Goal: Transaction & Acquisition: Purchase product/service

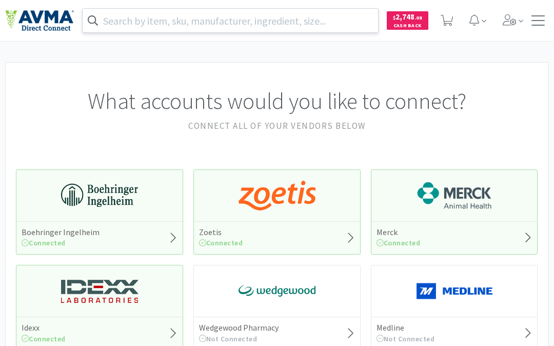
click at [181, 21] on input "text" at bounding box center [231, 21] width 296 height 24
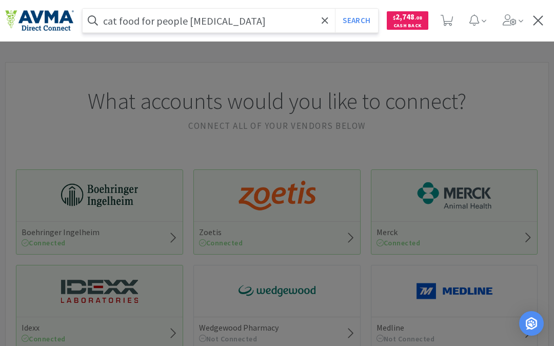
type input "cat food for people [MEDICAL_DATA]"
click at [335, 9] on button "Search" at bounding box center [356, 21] width 43 height 24
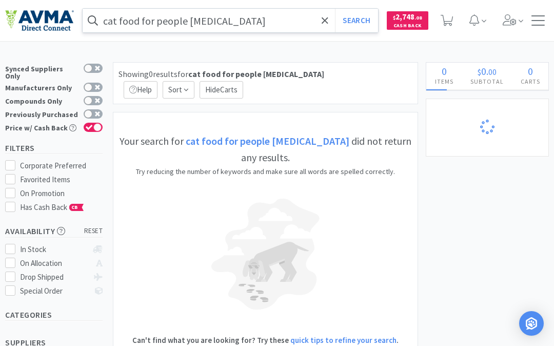
select select "3"
select select "2"
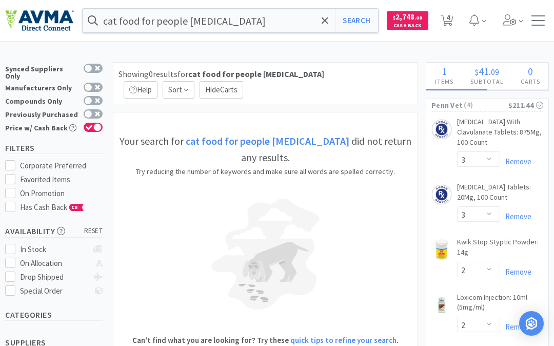
select select "1"
select select "4"
select select "3"
select select "1"
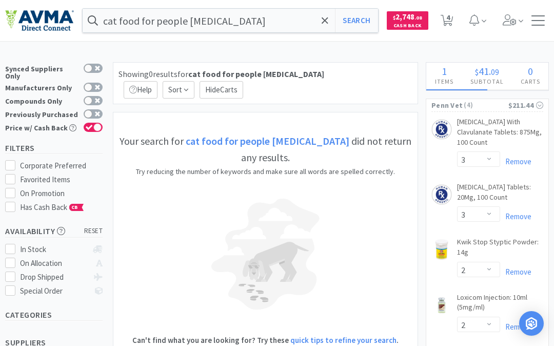
select select "1"
select select "2"
select select "1"
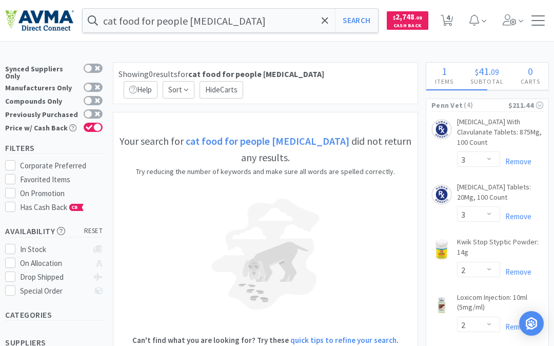
select select "1"
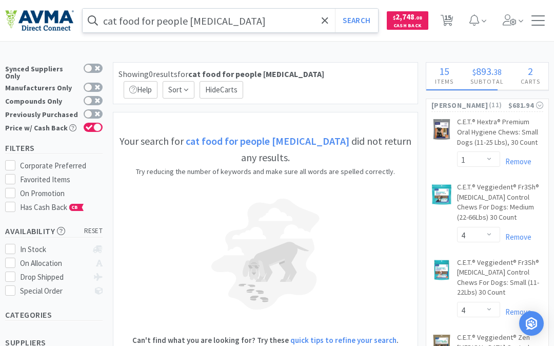
select select "1"
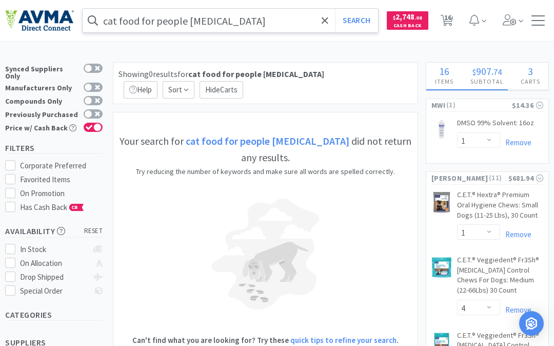
click at [183, 20] on input "cat food for people [MEDICAL_DATA]" at bounding box center [231, 21] width 296 height 24
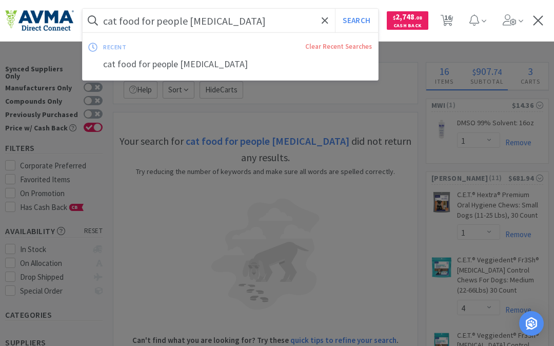
select select "3"
select select "1"
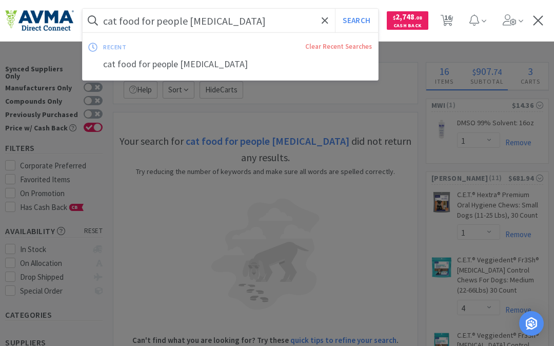
select select "2"
select select "1"
select select "2"
select select "1"
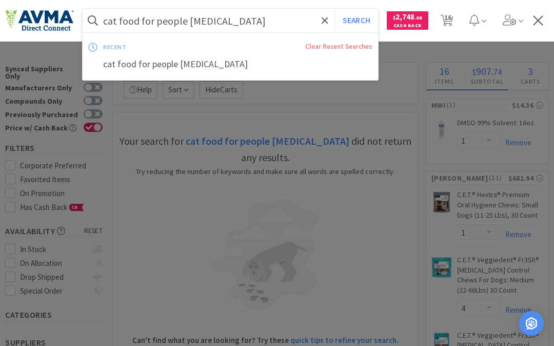
select select "1"
select select "2"
select select "6"
select select "1"
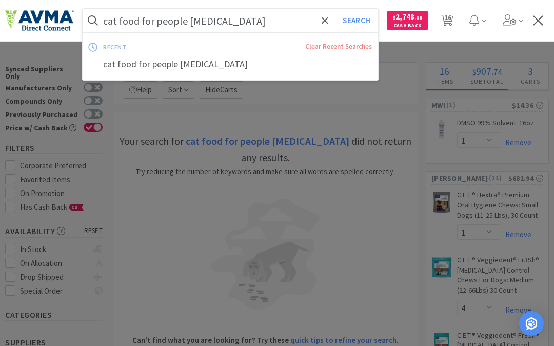
select select "1"
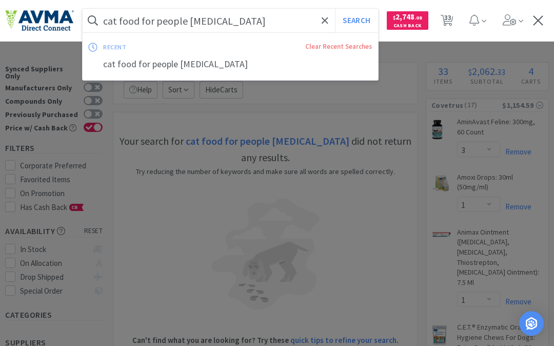
click at [142, 18] on input "cat food for people [MEDICAL_DATA]" at bounding box center [231, 21] width 296 height 24
click at [140, 18] on input "cat food for people [MEDICAL_DATA]" at bounding box center [231, 21] width 296 height 24
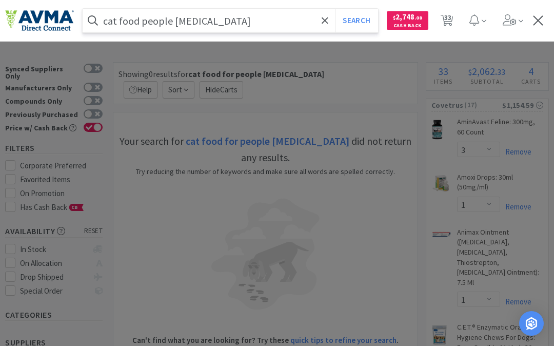
click at [335, 9] on button "Search" at bounding box center [356, 21] width 43 height 24
type input "purina cat food people [MEDICAL_DATA]"
click at [335, 9] on button "Search" at bounding box center [356, 21] width 43 height 24
